Goal: Find specific page/section: Find specific page/section

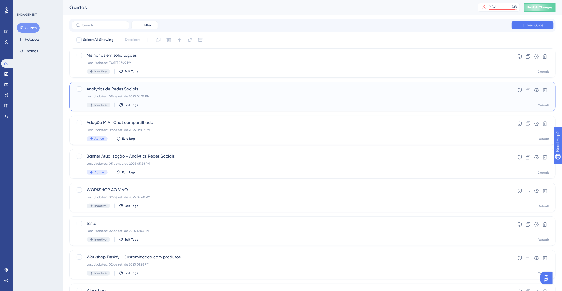
click at [163, 91] on span "Analytics de Redes Sociais" at bounding box center [291, 89] width 410 height 6
